Goal: Transaction & Acquisition: Purchase product/service

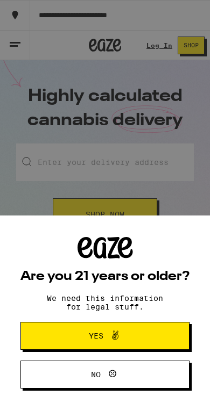
click at [168, 322] on button "Yes" at bounding box center [104, 336] width 169 height 28
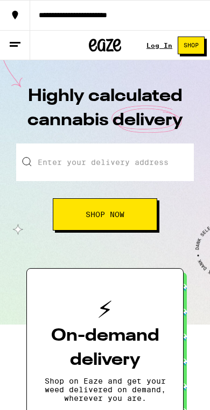
drag, startPoint x: 168, startPoint y: 322, endPoint x: -1, endPoint y: -1, distance: 364.0
click at [168, 173] on input "Enter your delivery address" at bounding box center [104, 163] width 177 height 38
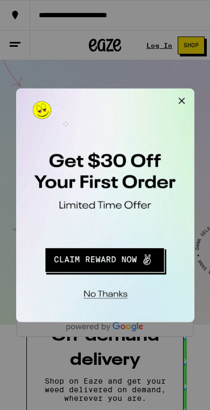
click at [150, 95] on button "Close Modal" at bounding box center [152, 99] width 22 height 22
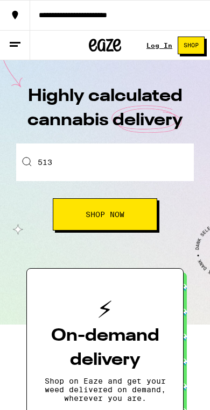
click at [125, 160] on input "513" at bounding box center [104, 163] width 177 height 38
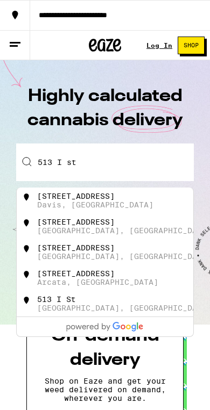
click at [52, 209] on div "Davis, [GEOGRAPHIC_DATA]" at bounding box center [95, 205] width 116 height 9
type input "[STREET_ADDRESS]"
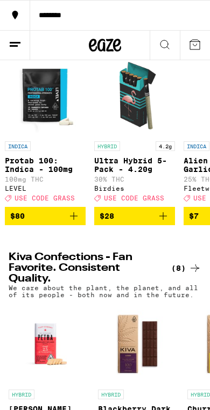
scroll to position [0, 183]
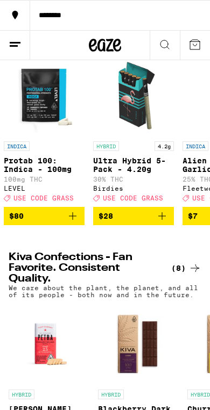
drag, startPoint x: 52, startPoint y: 211, endPoint x: -1, endPoint y: -123, distance: 337.4
drag, startPoint x: -1, startPoint y: -123, endPoint x: 124, endPoint y: 104, distance: 258.6
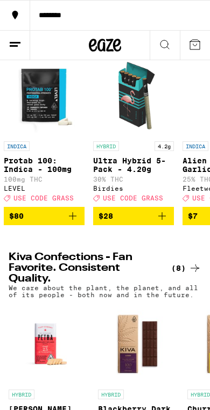
click at [124, 104] on img "Open page for Ultra Hybrid 5-Pack - 4.20g from Birdies" at bounding box center [133, 95] width 81 height 81
drag, startPoint x: 124, startPoint y: 104, endPoint x: -1, endPoint y: -123, distance: 258.6
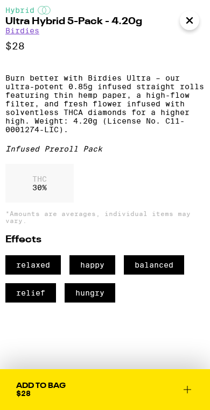
scroll to position [263, 0]
click at [197, 373] on button "Add To Bag $28" at bounding box center [105, 389] width 210 height 41
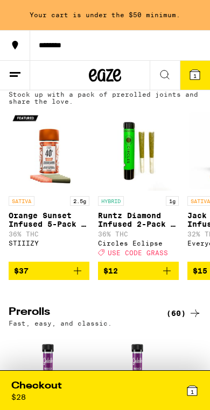
scroll to position [1241, 0]
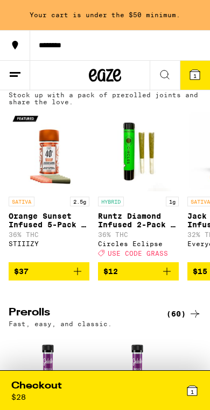
click at [52, 191] on img "Open page for Orange Sunset Infused 5-Pack - 2.5g from STIIIZY" at bounding box center [49, 151] width 81 height 81
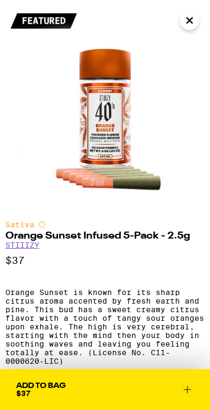
click at [194, 24] on button "Close" at bounding box center [189, 20] width 19 height 19
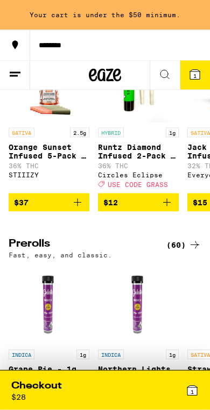
click at [68, 209] on span "$37" at bounding box center [49, 202] width 70 height 13
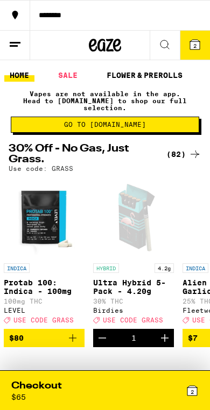
click at [173, 43] on button at bounding box center [164, 46] width 30 height 30
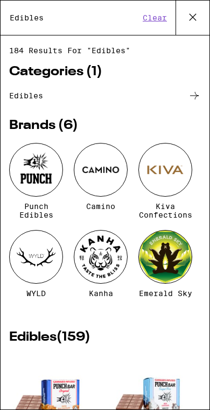
type input "Edibles"
drag, startPoint x: 173, startPoint y: 43, endPoint x: 195, endPoint y: 16, distance: 35.1
click at [0, 0] on html "******** ******** 2 Checkout $ 65 2 HOME SALE FLOWER & PREROLLS VAPES EDIBLES C…" at bounding box center [105, 0] width 210 height 0
click at [195, 16] on icon at bounding box center [192, 17] width 16 height 16
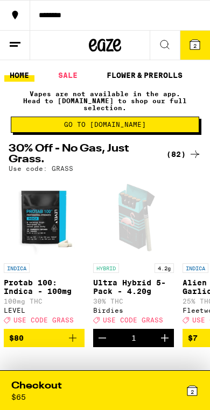
drag, startPoint x: 195, startPoint y: 16, endPoint x: -1, endPoint y: -1, distance: 196.4
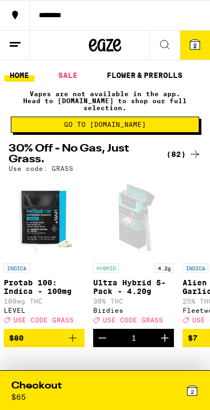
click at [107, 249] on div "Open page for Ultra Hybrid 5-Pack - 4.20g from Birdies" at bounding box center [133, 217] width 81 height 81
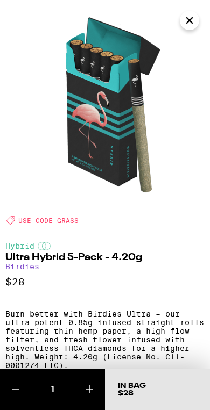
click at [199, 3] on img at bounding box center [105, 105] width 210 height 210
click at [199, 2] on img at bounding box center [105, 105] width 210 height 210
click at [197, 8] on img at bounding box center [105, 105] width 210 height 210
click at [196, 8] on img at bounding box center [105, 105] width 210 height 210
click at [187, 24] on icon "Close" at bounding box center [189, 20] width 13 height 16
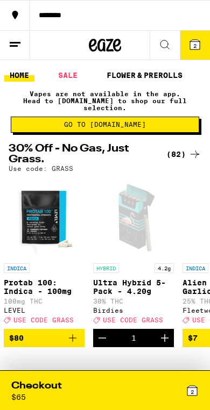
click at [18, 42] on line at bounding box center [15, 42] width 11 height 0
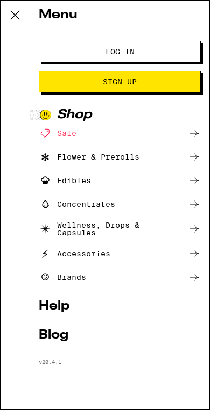
click at [154, 179] on div "Edibles" at bounding box center [120, 180] width 162 height 13
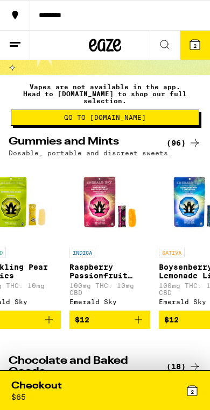
scroll to position [0, 1287]
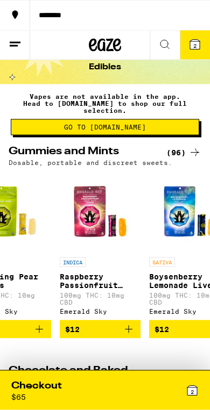
click at [186, 149] on div "(96)" at bounding box center [183, 152] width 35 height 13
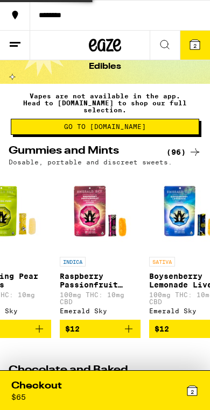
scroll to position [0, 0]
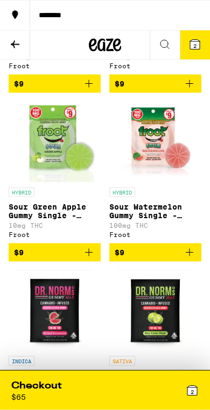
scroll to position [585, 0]
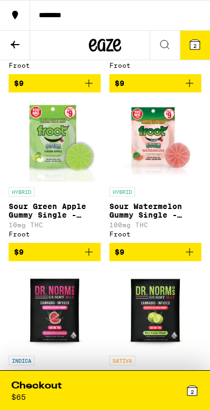
click at [189, 259] on icon "Add to bag" at bounding box center [189, 252] width 13 height 13
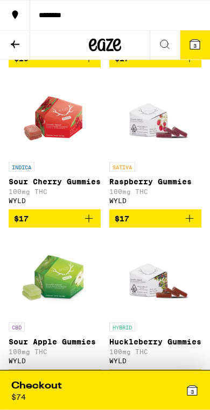
scroll to position [2793, 0]
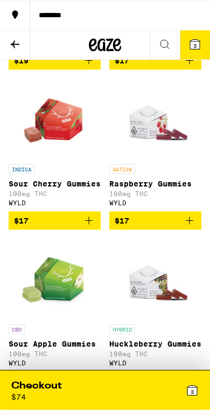
click at [184, 212] on link "SATIVA Raspberry Gummies 100mg THC WYLD" at bounding box center [155, 144] width 92 height 133
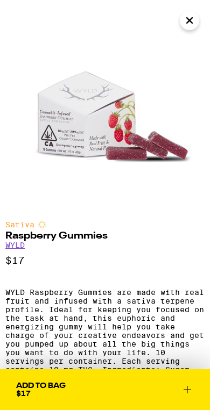
click at [193, 11] on button "Close" at bounding box center [189, 20] width 19 height 19
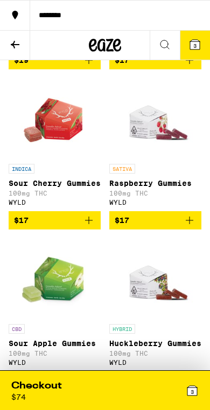
click at [192, 227] on icon "Add to bag" at bounding box center [189, 220] width 13 height 13
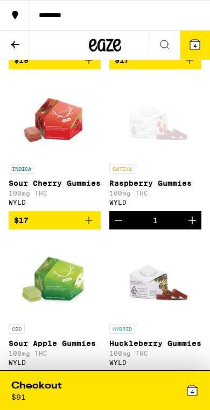
click at [200, 393] on div "Checkout $ 91 4" at bounding box center [104, 390] width 203 height 38
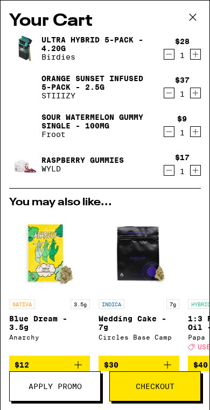
click at [197, 12] on icon at bounding box center [192, 17] width 16 height 16
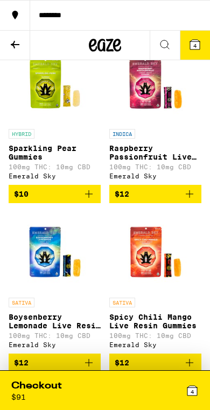
scroll to position [1318, 0]
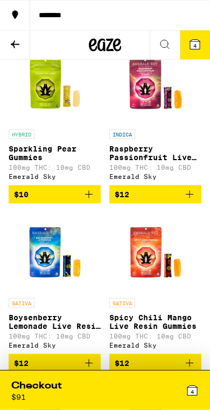
drag, startPoint x: 197, startPoint y: 12, endPoint x: -1, endPoint y: -1319, distance: 1345.6
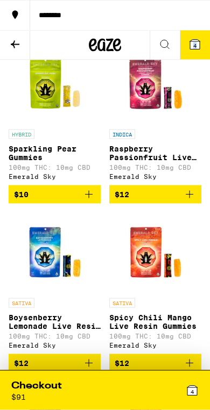
click at [176, 45] on button at bounding box center [164, 46] width 30 height 30
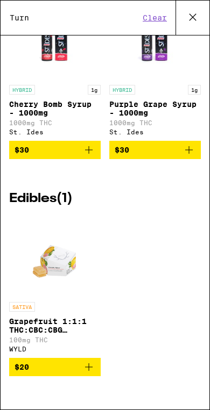
scroll to position [106, 0]
type input "Turn"
drag, startPoint x: 176, startPoint y: 45, endPoint x: -1, endPoint y: -1, distance: 182.1
click at [0, 0] on html "******** ******** 4 Gummies and Mints Dosable, portable and discreet sweets. Va…" at bounding box center [105, 0] width 210 height 0
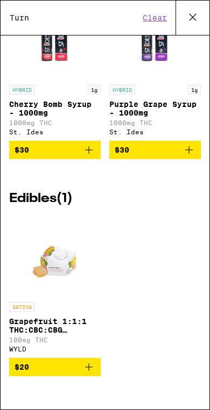
click at [0, 0] on html "******** ******** 4 Gummies and Mints Dosable, portable and discreet sweets. Va…" at bounding box center [105, 0] width 210 height 0
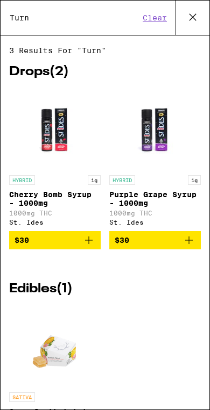
scroll to position [0, 0]
click at [0, 0] on html "******** ******** 4 Gummies and Mints Dosable, portable and discreet sweets. Va…" at bounding box center [105, 0] width 210 height 0
click at [191, 18] on icon at bounding box center [192, 17] width 16 height 16
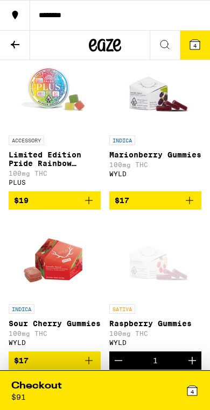
scroll to position [2672, 0]
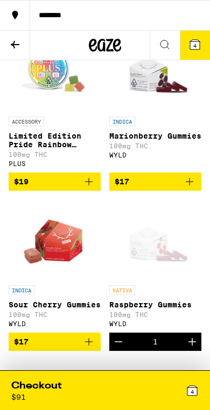
drag, startPoint x: 191, startPoint y: 18, endPoint x: -1, endPoint y: -2673, distance: 2697.3
drag, startPoint x: -1, startPoint y: -2673, endPoint x: 199, endPoint y: 392, distance: 3071.7
click at [199, 392] on div "Checkout $ 91 4" at bounding box center [104, 390] width 203 height 38
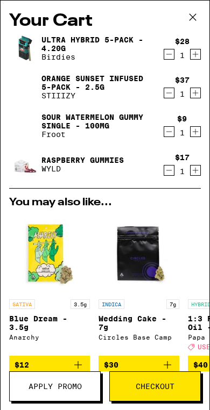
drag, startPoint x: 199, startPoint y: 392, endPoint x: -1, endPoint y: -2673, distance: 3071.7
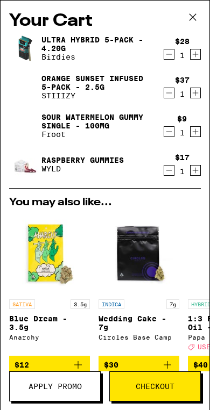
drag, startPoint x: -1, startPoint y: -2673, endPoint x: 168, endPoint y: 95, distance: 2772.5
click at [168, 95] on icon "Decrement" at bounding box center [169, 93] width 10 height 13
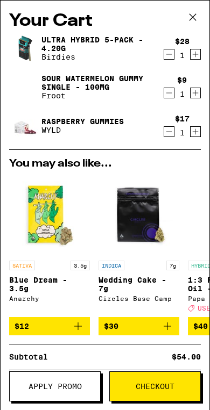
drag, startPoint x: 168, startPoint y: 95, endPoint x: 119, endPoint y: 135, distance: 64.1
click at [119, 134] on p "WYLD" at bounding box center [82, 130] width 82 height 9
drag, startPoint x: 119, startPoint y: 135, endPoint x: -1, endPoint y: -2673, distance: 2810.8
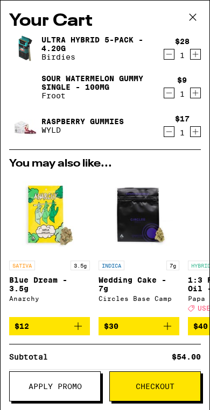
drag, startPoint x: -1, startPoint y: -2673, endPoint x: 188, endPoint y: 18, distance: 2697.1
click at [188, 18] on icon at bounding box center [192, 17] width 16 height 16
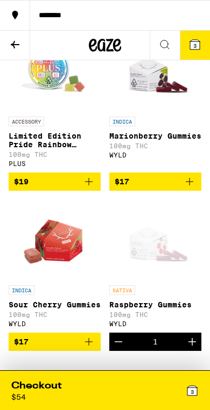
drag, startPoint x: 188, startPoint y: 18, endPoint x: -1, endPoint y: -2673, distance: 2697.1
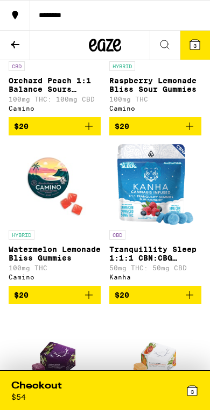
scroll to position [5269, 0]
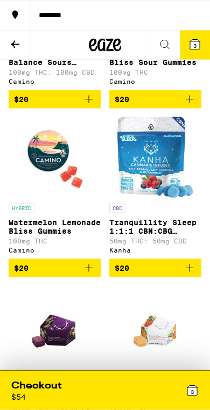
drag, startPoint x: -1, startPoint y: -2673, endPoint x: -1, endPoint y: -5270, distance: 2597.5
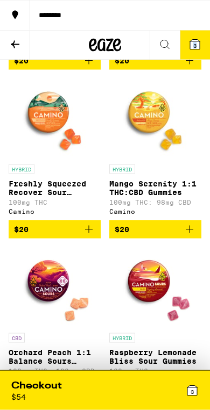
scroll to position [4655, 0]
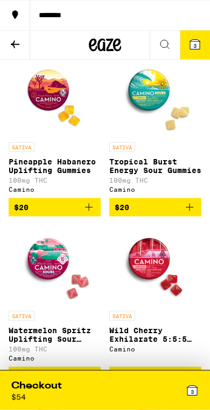
drag, startPoint x: -1, startPoint y: -5270, endPoint x: 193, endPoint y: 51, distance: 5324.3
click at [193, 51] on button "3" at bounding box center [195, 45] width 30 height 29
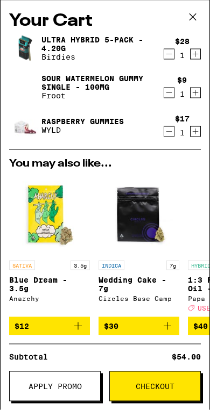
scroll to position [4655, 0]
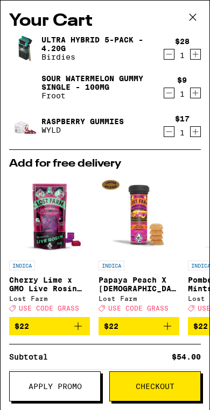
drag, startPoint x: 193, startPoint y: 51, endPoint x: -1, endPoint y: -4656, distance: 4710.4
drag, startPoint x: -1, startPoint y: -4656, endPoint x: 167, endPoint y: 385, distance: 5043.5
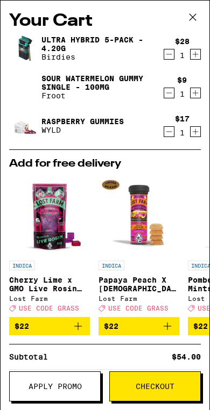
click at [167, 385] on span "Checkout" at bounding box center [154, 387] width 39 height 8
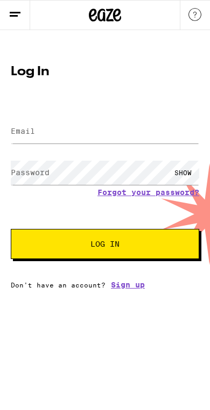
drag, startPoint x: 167, startPoint y: 385, endPoint x: -1, endPoint y: -1, distance: 420.3
click at [0, 0] on html "Log In Email Email Password Password SHOW Forgot your password? Log In Don't ha…" at bounding box center [105, 144] width 210 height 289
